Goal: Information Seeking & Learning: Learn about a topic

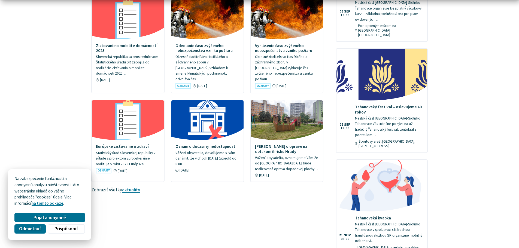
scroll to position [409, 0]
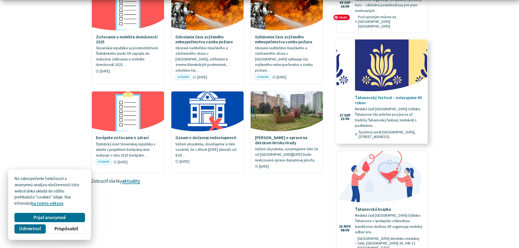
click at [376, 57] on img at bounding box center [382, 66] width 104 height 60
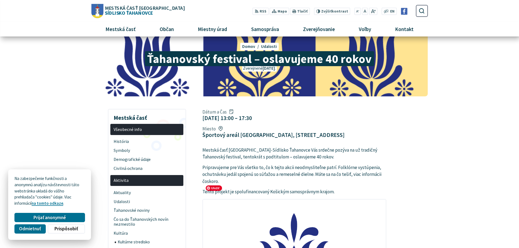
scroll to position [27, 0]
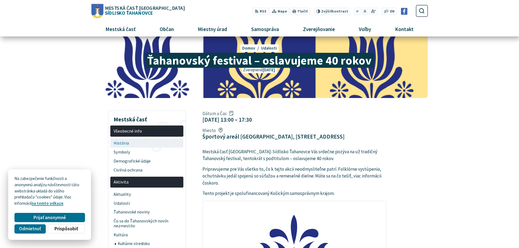
click at [123, 144] on span "História" at bounding box center [147, 143] width 67 height 9
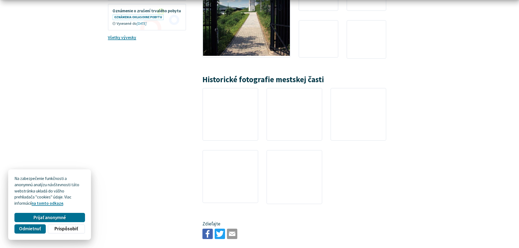
scroll to position [954, 0]
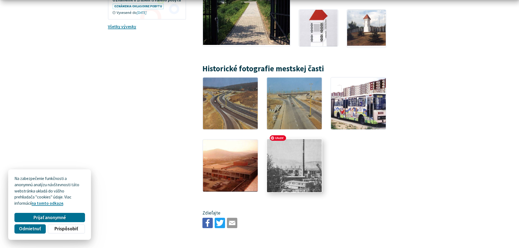
click at [291, 151] on img at bounding box center [294, 165] width 60 height 57
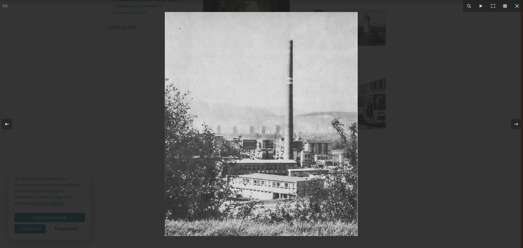
click at [7, 125] on icon at bounding box center [7, 124] width 7 height 7
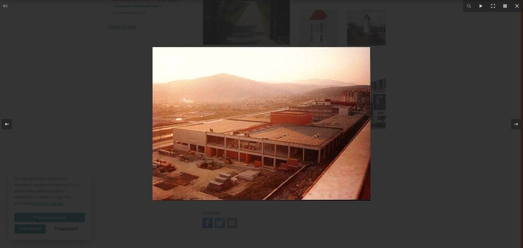
click at [7, 125] on icon at bounding box center [7, 124] width 7 height 7
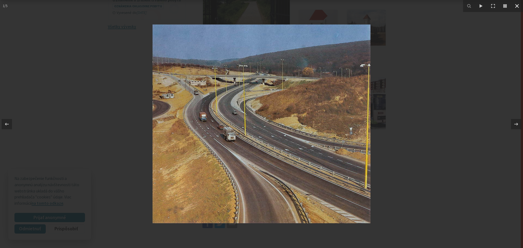
click at [518, 5] on icon at bounding box center [517, 6] width 4 height 4
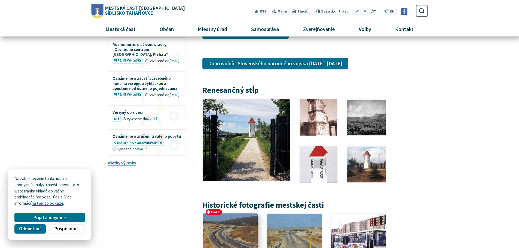
scroll to position [791, 0]
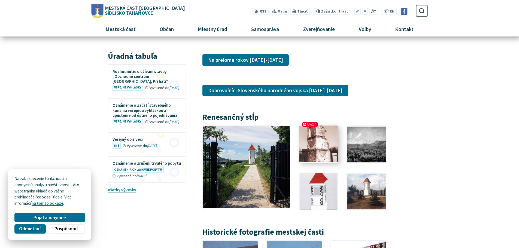
click at [315, 136] on img at bounding box center [318, 144] width 43 height 40
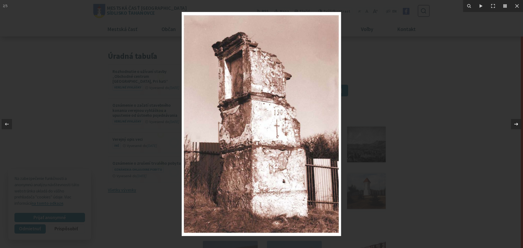
click at [514, 124] on icon at bounding box center [516, 124] width 7 height 7
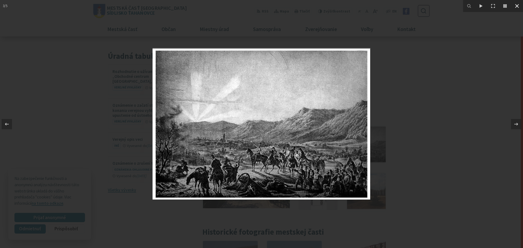
click at [517, 7] on icon at bounding box center [517, 6] width 7 height 7
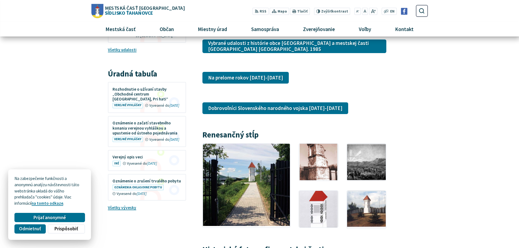
scroll to position [763, 0]
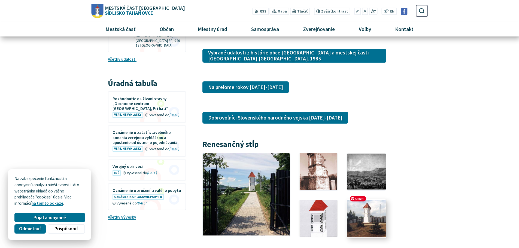
click at [358, 220] on img at bounding box center [366, 218] width 43 height 40
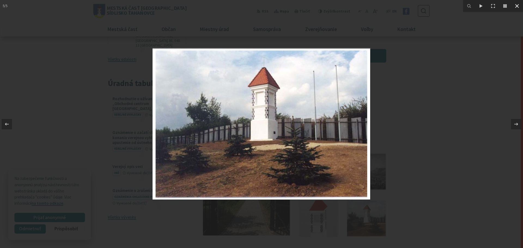
click at [517, 7] on icon at bounding box center [517, 6] width 4 height 4
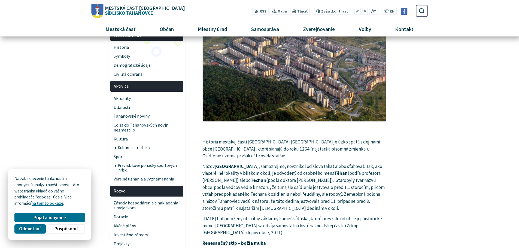
scroll to position [0, 0]
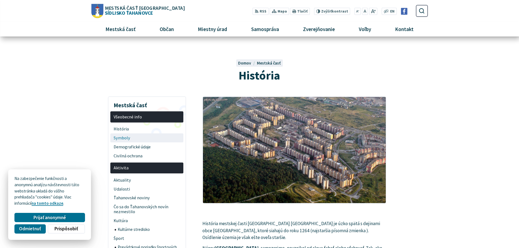
click at [126, 139] on span "Symboly" at bounding box center [147, 138] width 67 height 9
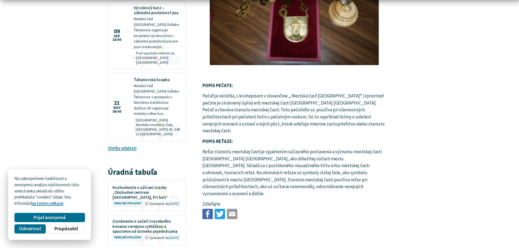
scroll to position [682, 0]
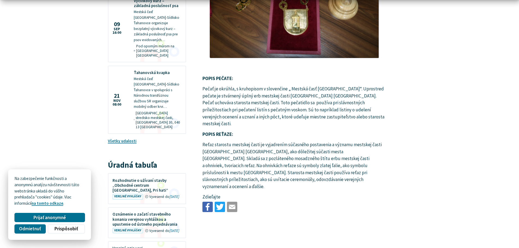
click at [47, 219] on span "Prijať anonymné" at bounding box center [50, 218] width 32 height 6
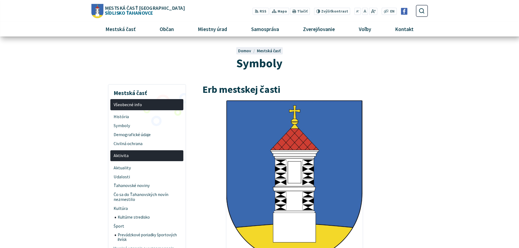
scroll to position [0, 0]
